Goal: Go to known website: Access a specific website the user already knows

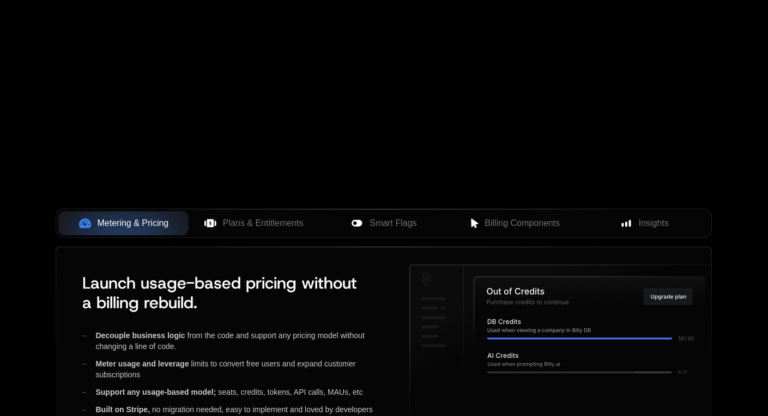
scroll to position [394, 0]
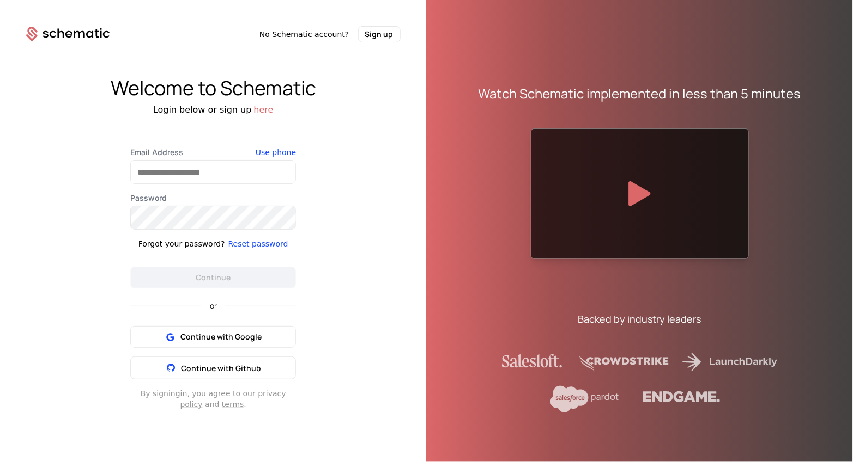
click at [236, 318] on div "or Continue with Google Continue with Github" at bounding box center [213, 334] width 166 height 91
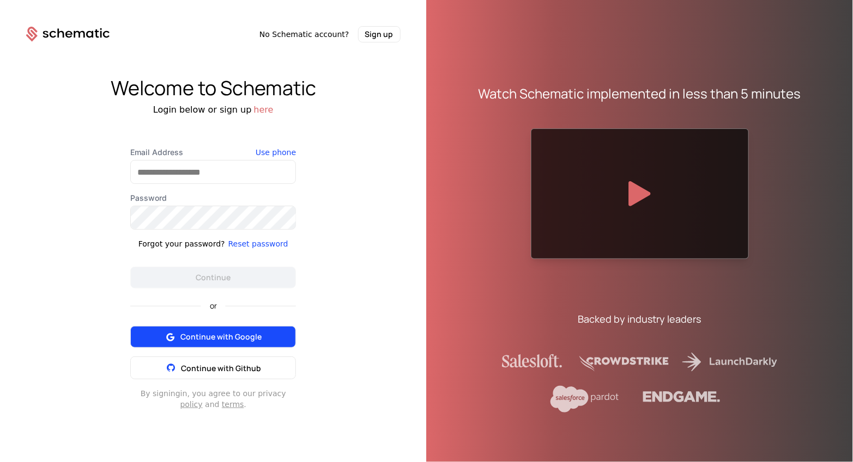
click at [233, 338] on span "Continue with Google" at bounding box center [220, 337] width 81 height 11
